Goal: Navigation & Orientation: Find specific page/section

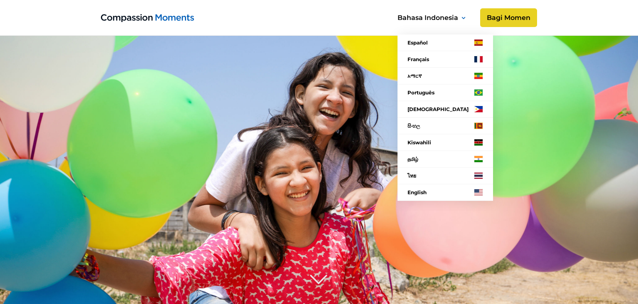
click at [437, 19] on div "Bahasa Indonesia" at bounding box center [428, 17] width 61 height 11
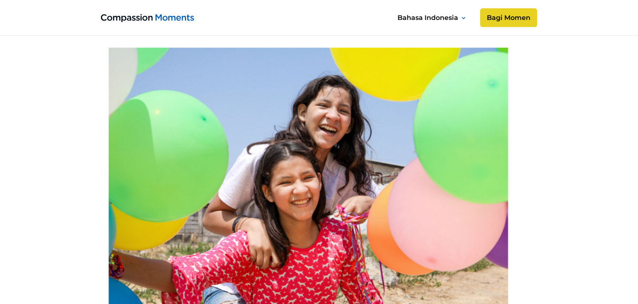
scroll to position [175, 0]
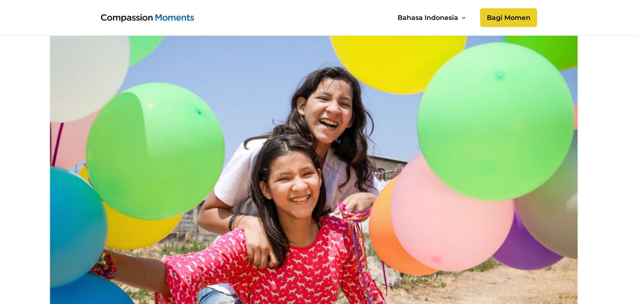
click at [178, 20] on img "home" at bounding box center [147, 18] width 93 height 8
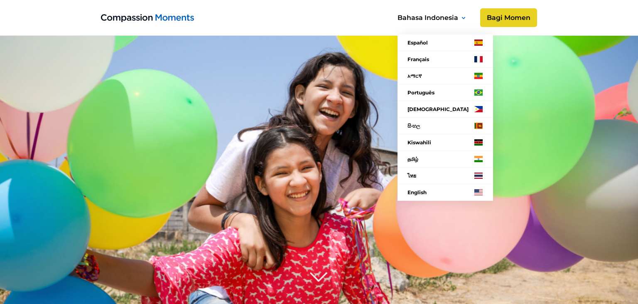
click at [466, 20] on div "Bahasa Indonesia" at bounding box center [432, 17] width 79 height 13
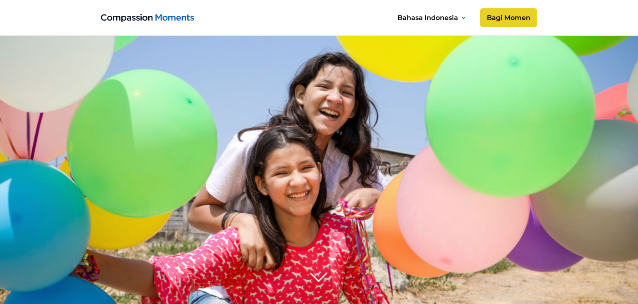
click at [464, 18] on icon at bounding box center [463, 17] width 3 height 1
click at [282, 90] on image at bounding box center [319, 233] width 726 height 484
click at [501, 21] on link "Bagi Momen" at bounding box center [509, 18] width 60 height 20
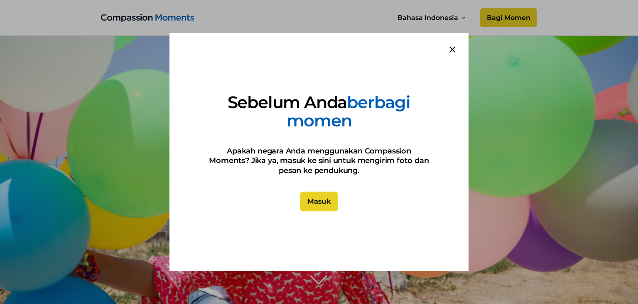
click at [320, 204] on link "Masuk" at bounding box center [318, 201] width 37 height 20
